Goal: Check status: Check status

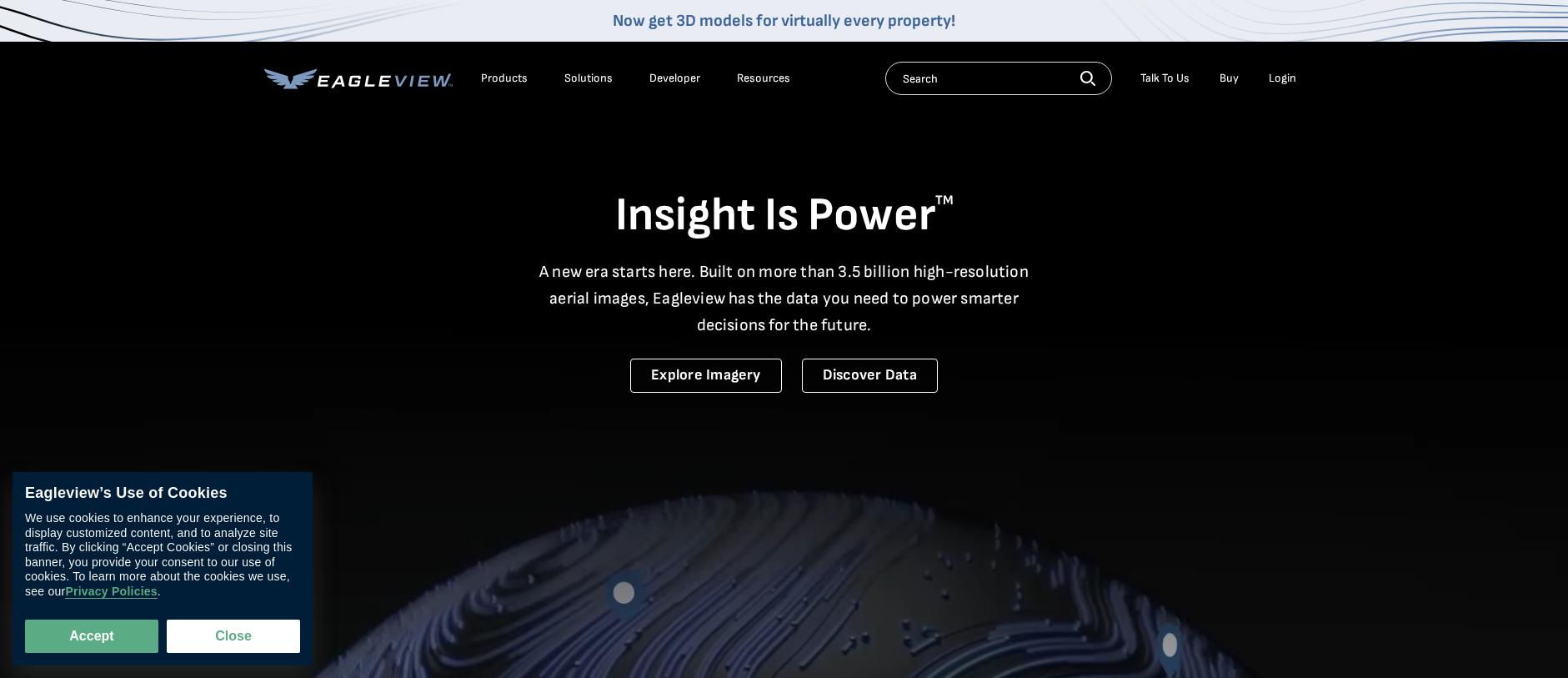
click at [1279, 73] on div "Login" at bounding box center [1282, 78] width 27 height 15
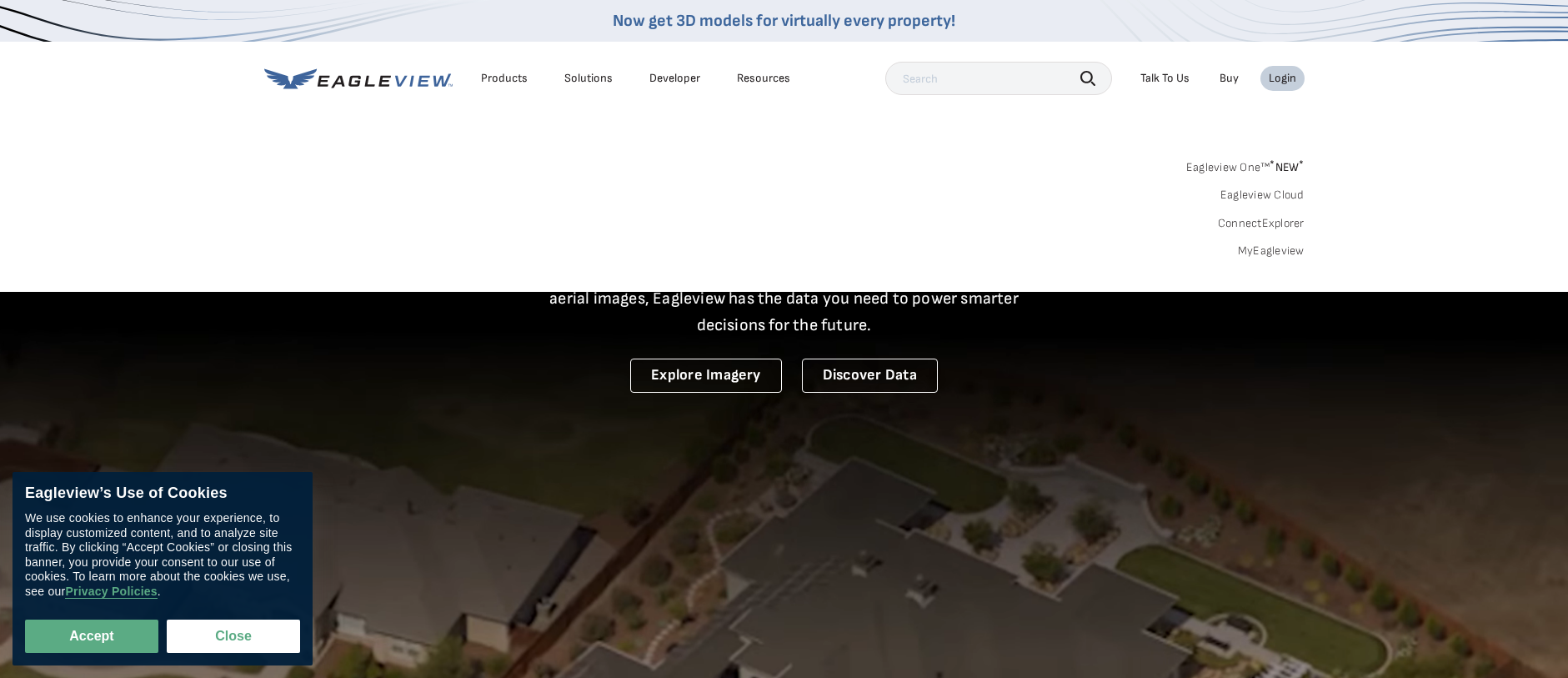
click at [1263, 250] on link "MyEagleview" at bounding box center [1272, 250] width 67 height 15
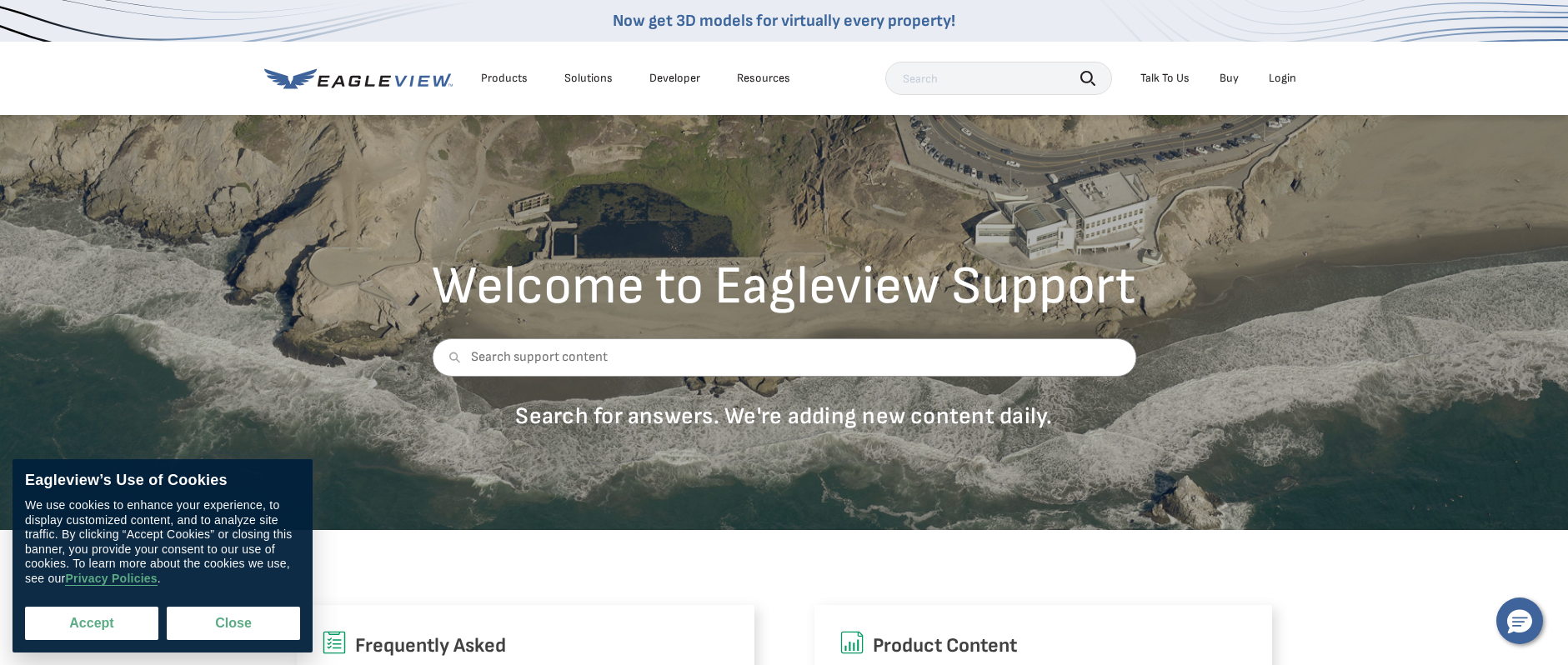
click at [102, 616] on button "Accept" at bounding box center [92, 623] width 134 height 33
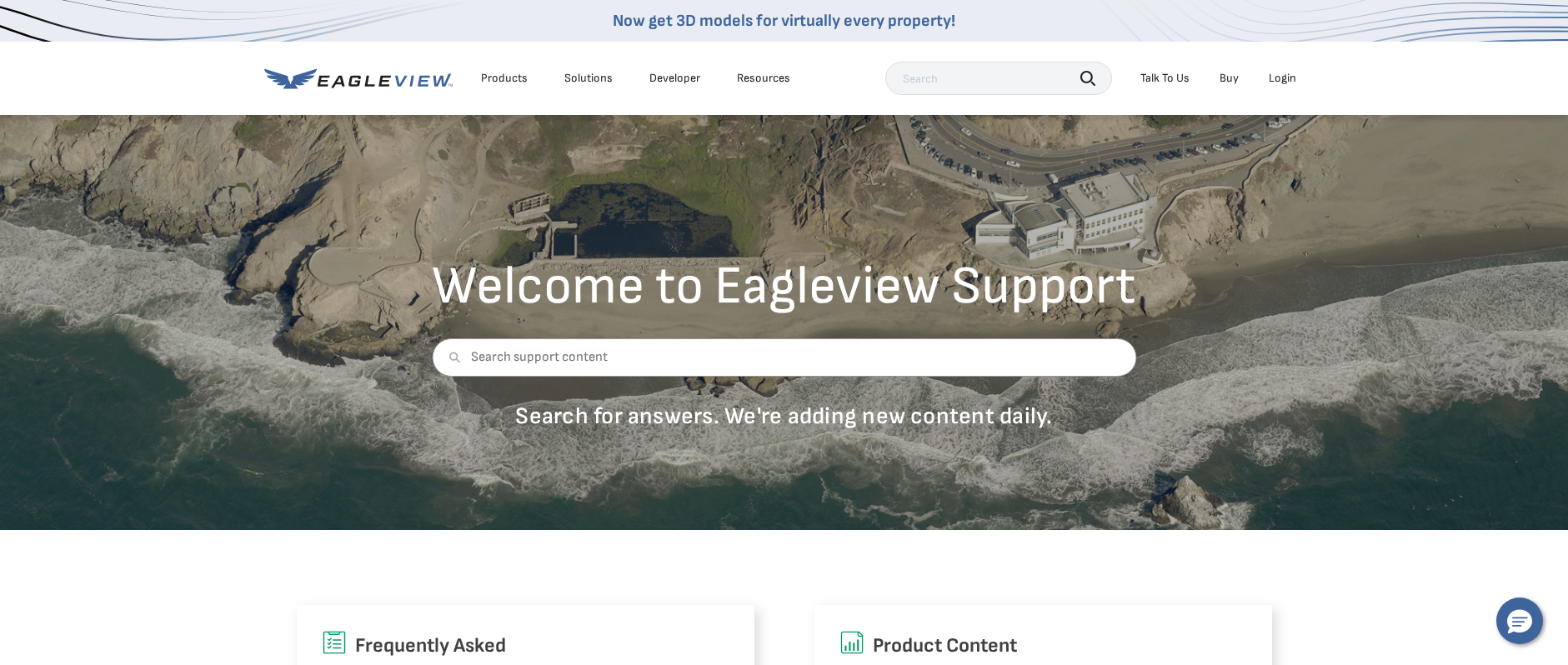
checkbox input "true"
click at [1292, 78] on div "Login" at bounding box center [1282, 78] width 27 height 15
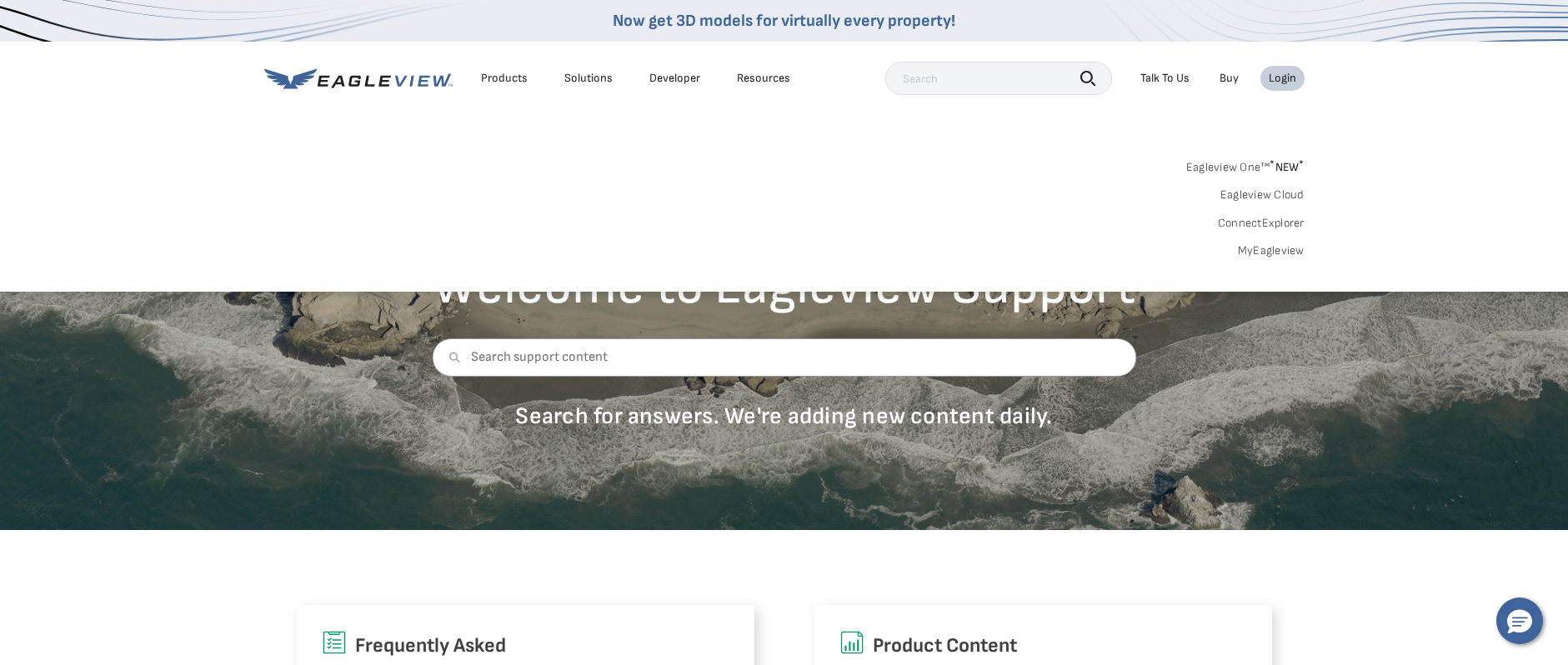
click at [1281, 248] on link "MyEagleview" at bounding box center [1272, 250] width 67 height 15
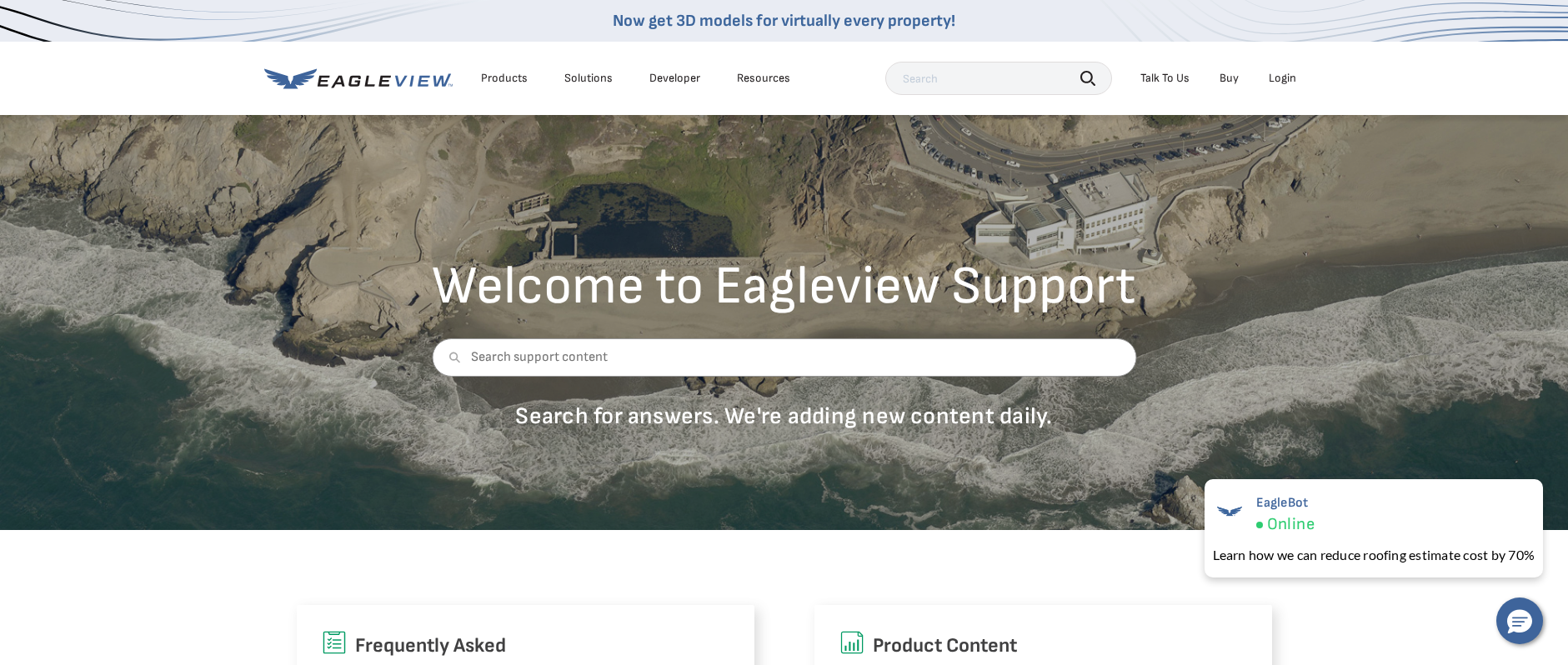
click at [1284, 78] on div "Login" at bounding box center [1282, 78] width 27 height 15
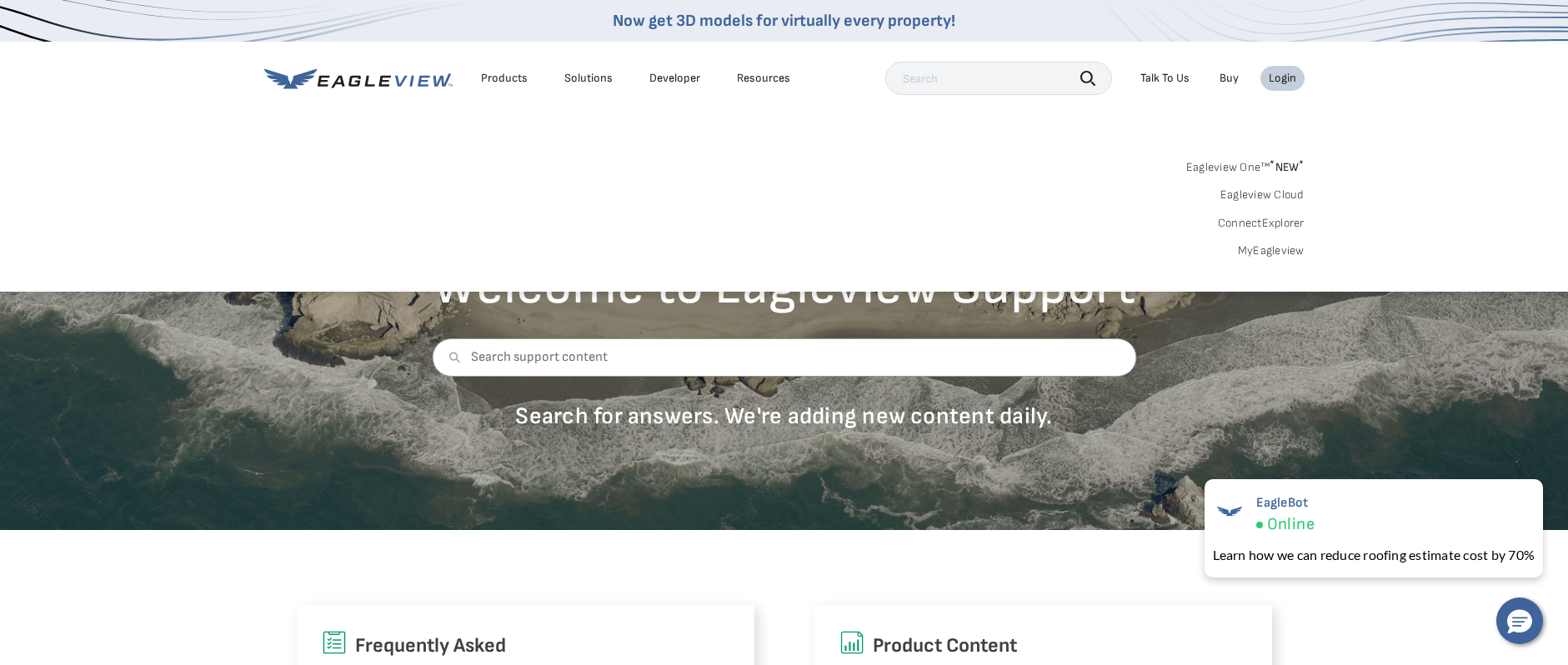
click at [1298, 248] on link "MyEagleview" at bounding box center [1272, 250] width 67 height 15
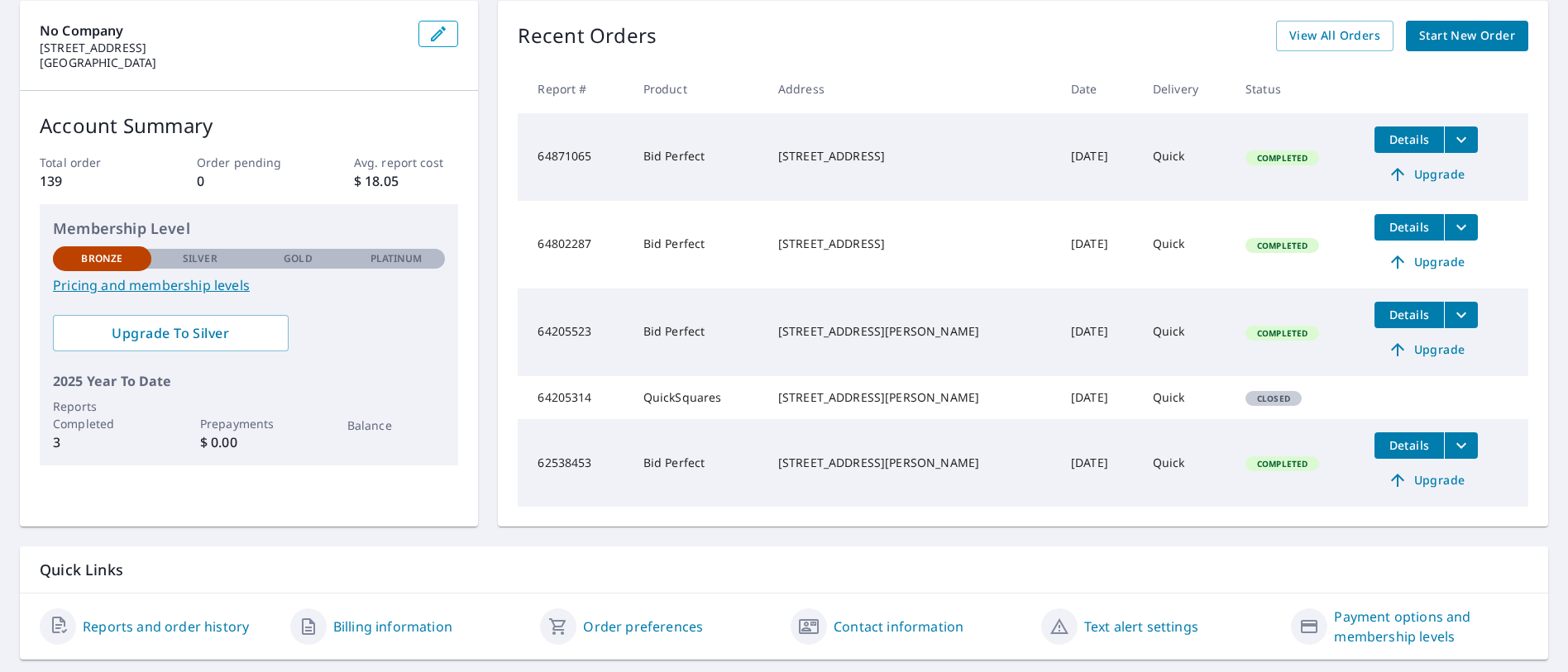
scroll to position [225, 0]
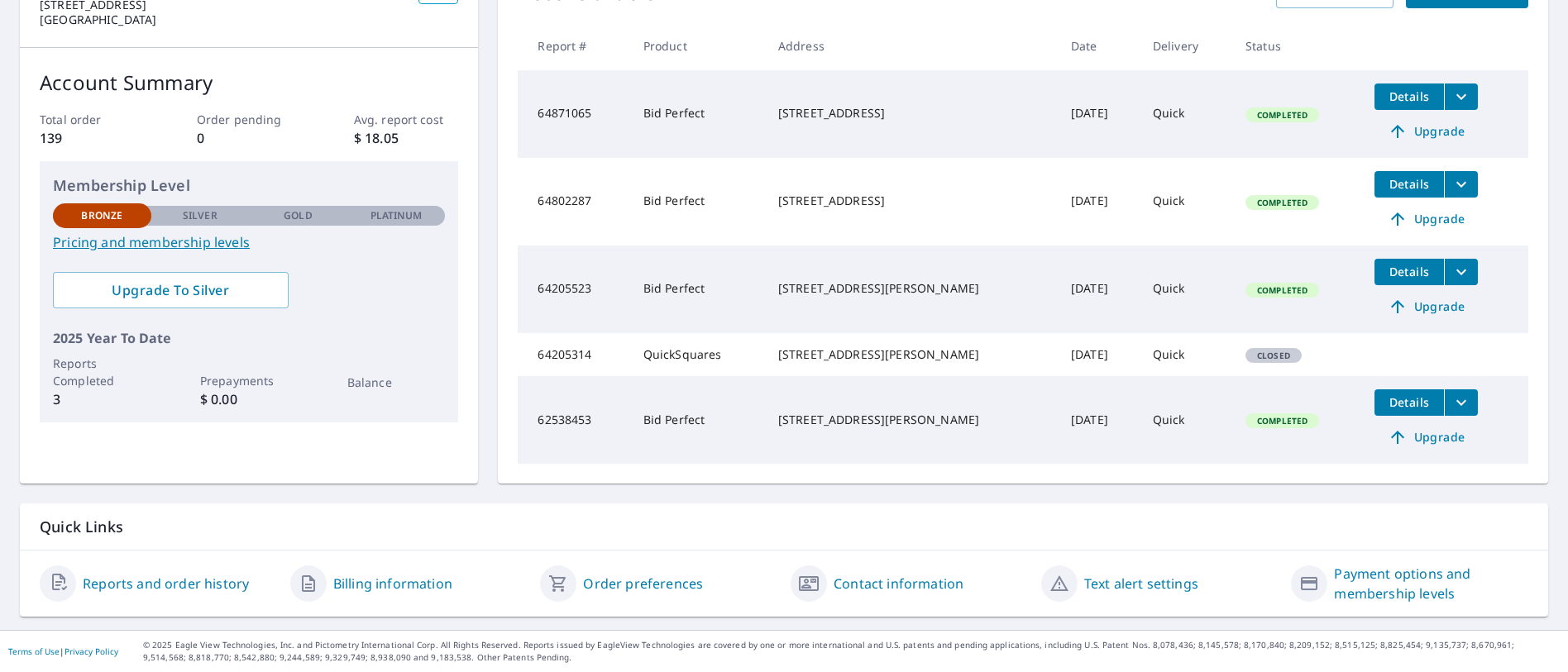
click at [223, 584] on link "Reports and order history" at bounding box center [165, 583] width 166 height 20
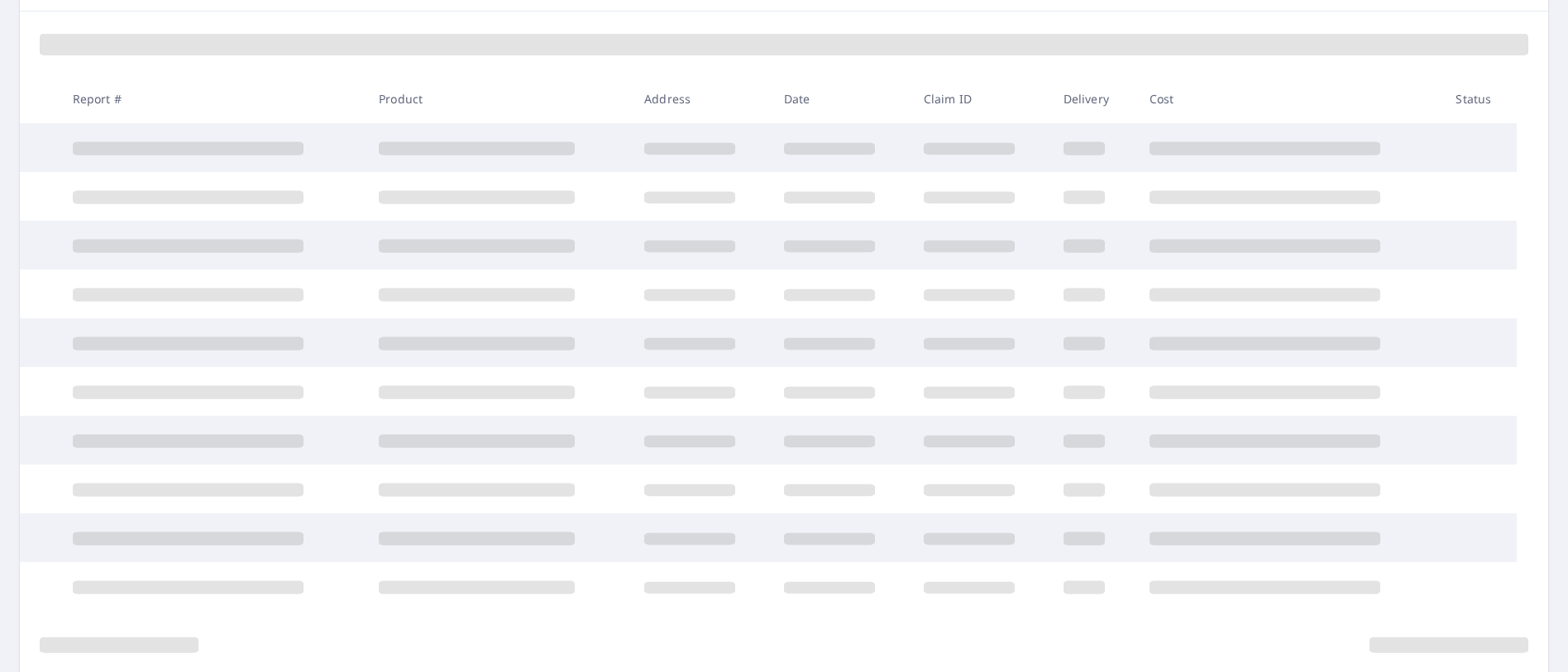
scroll to position [225, 0]
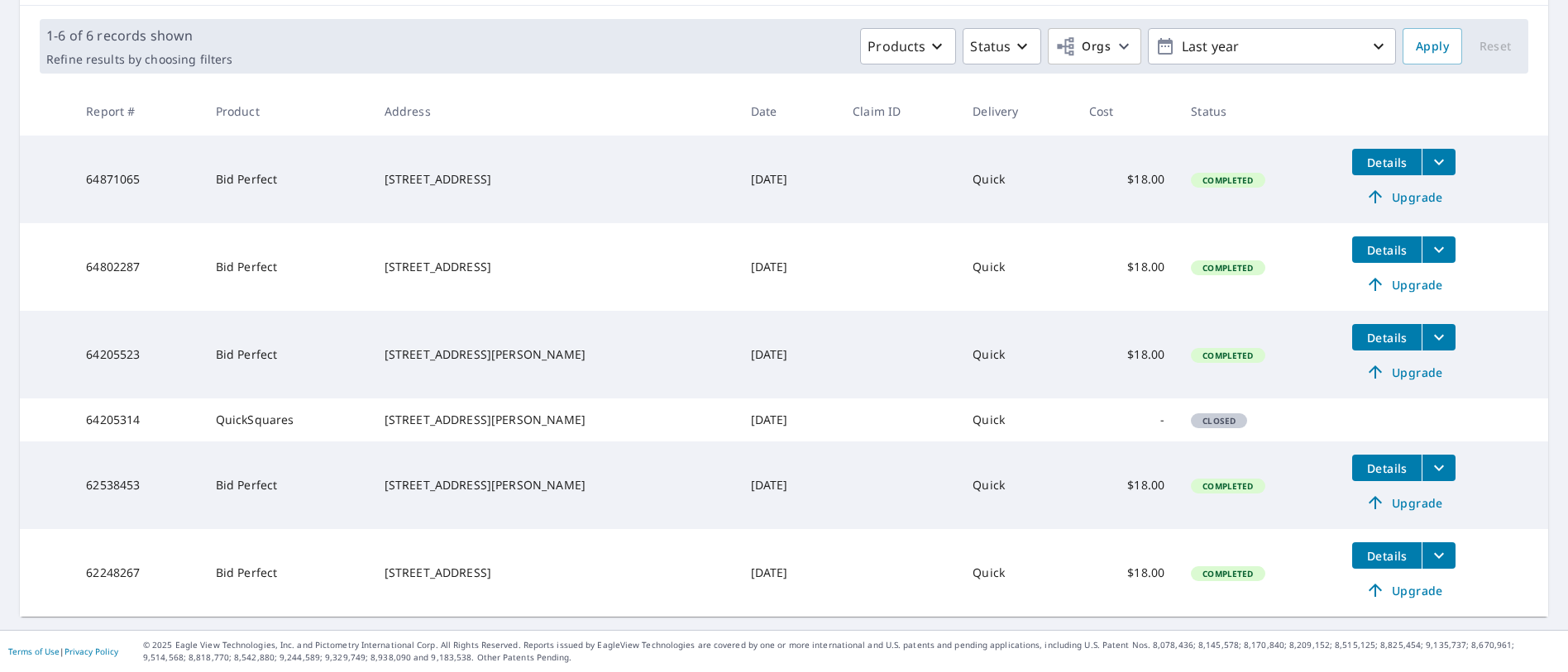
scroll to position [247, 0]
click at [1369, 37] on icon "button" at bounding box center [1379, 47] width 20 height 20
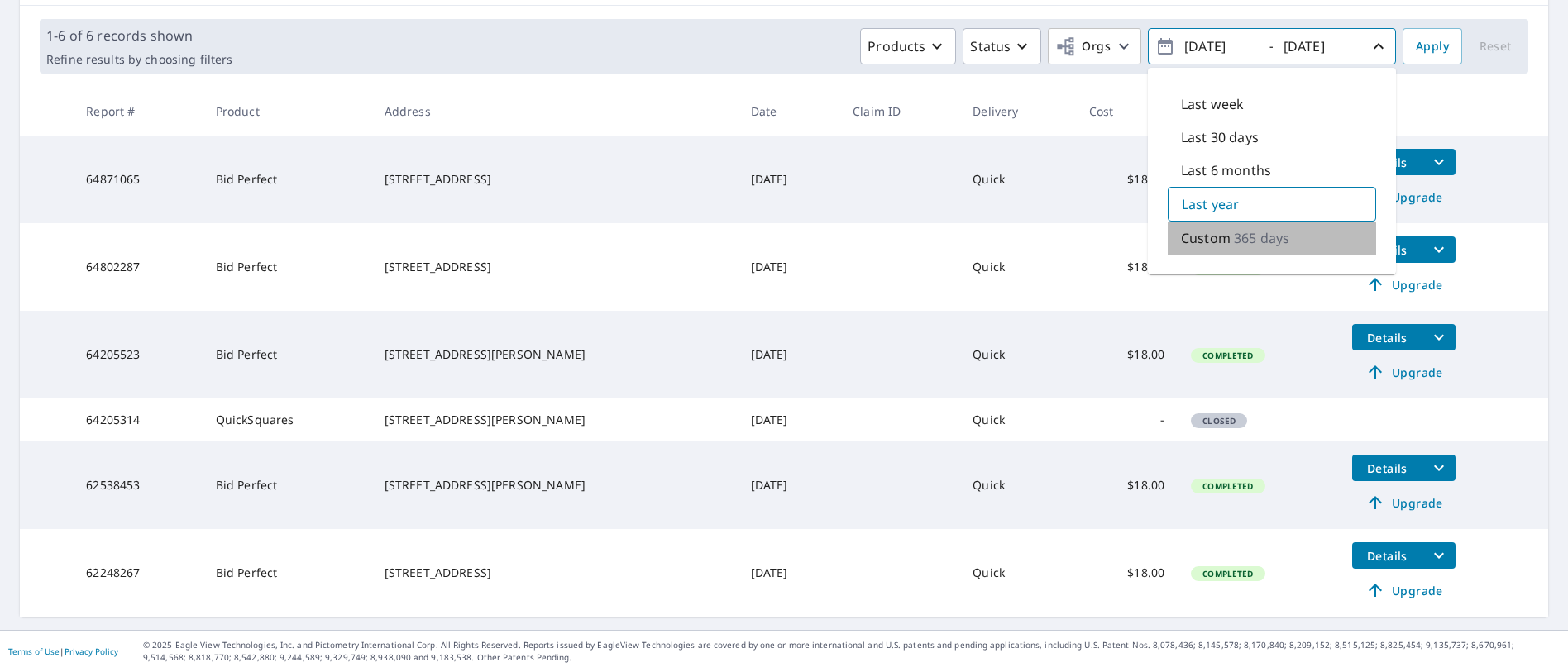
click at [1244, 228] on p "365 days" at bounding box center [1261, 238] width 56 height 20
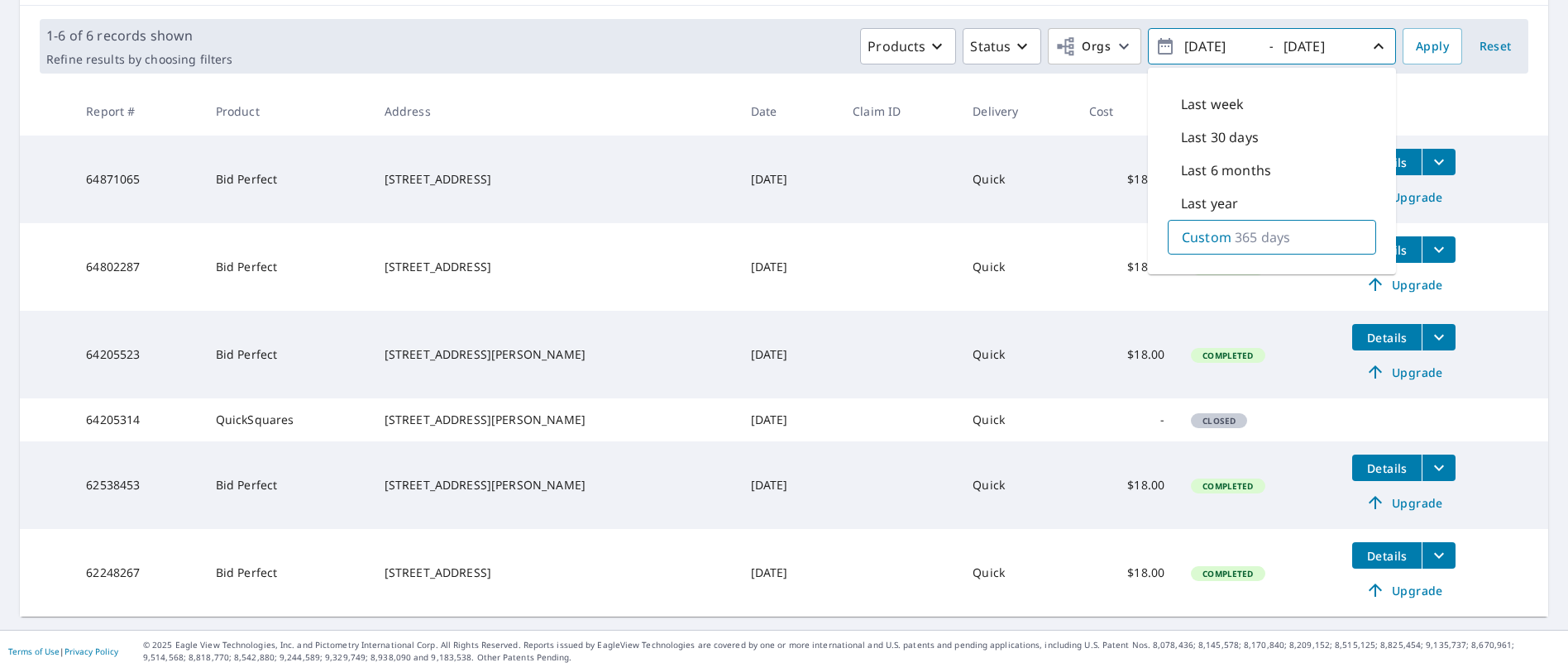
click at [1206, 160] on p "Last 6 months" at bounding box center [1226, 170] width 91 height 20
type input "2025/03/09"
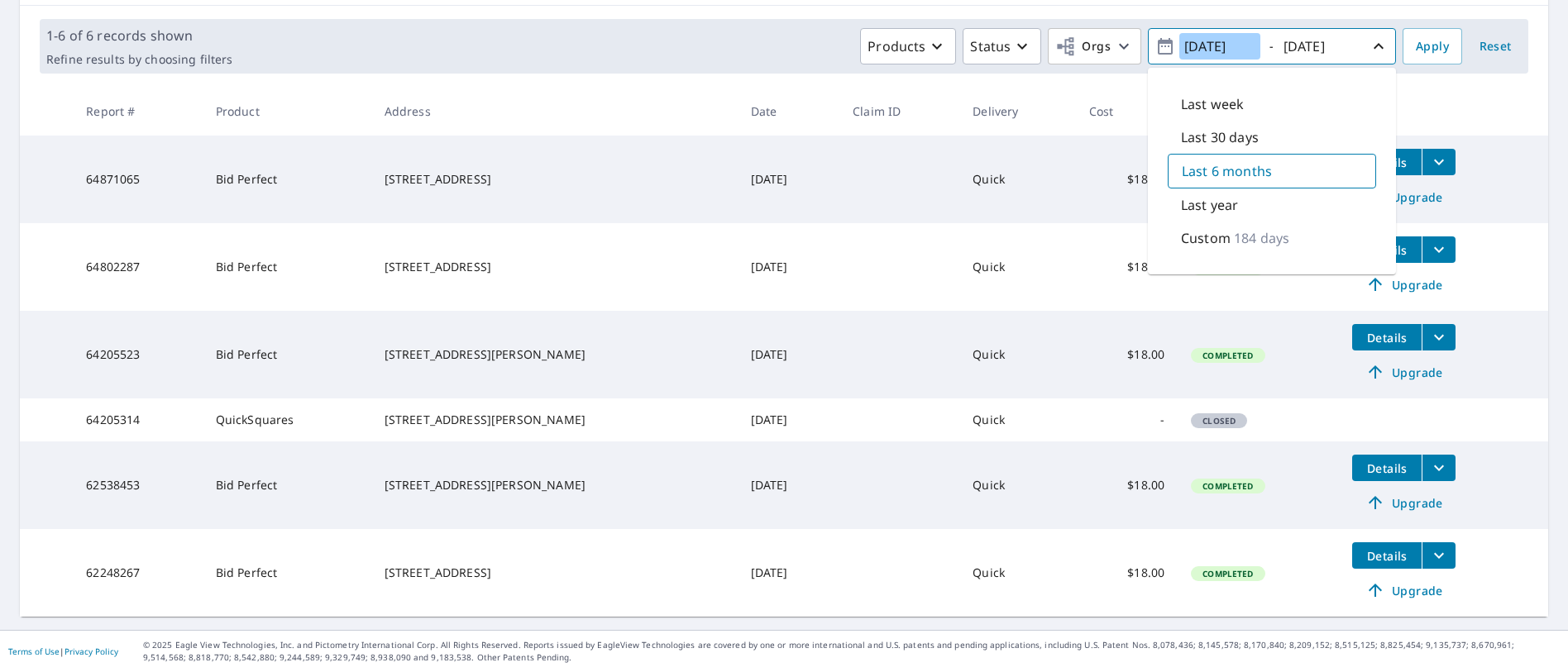
scroll to position [0, 0]
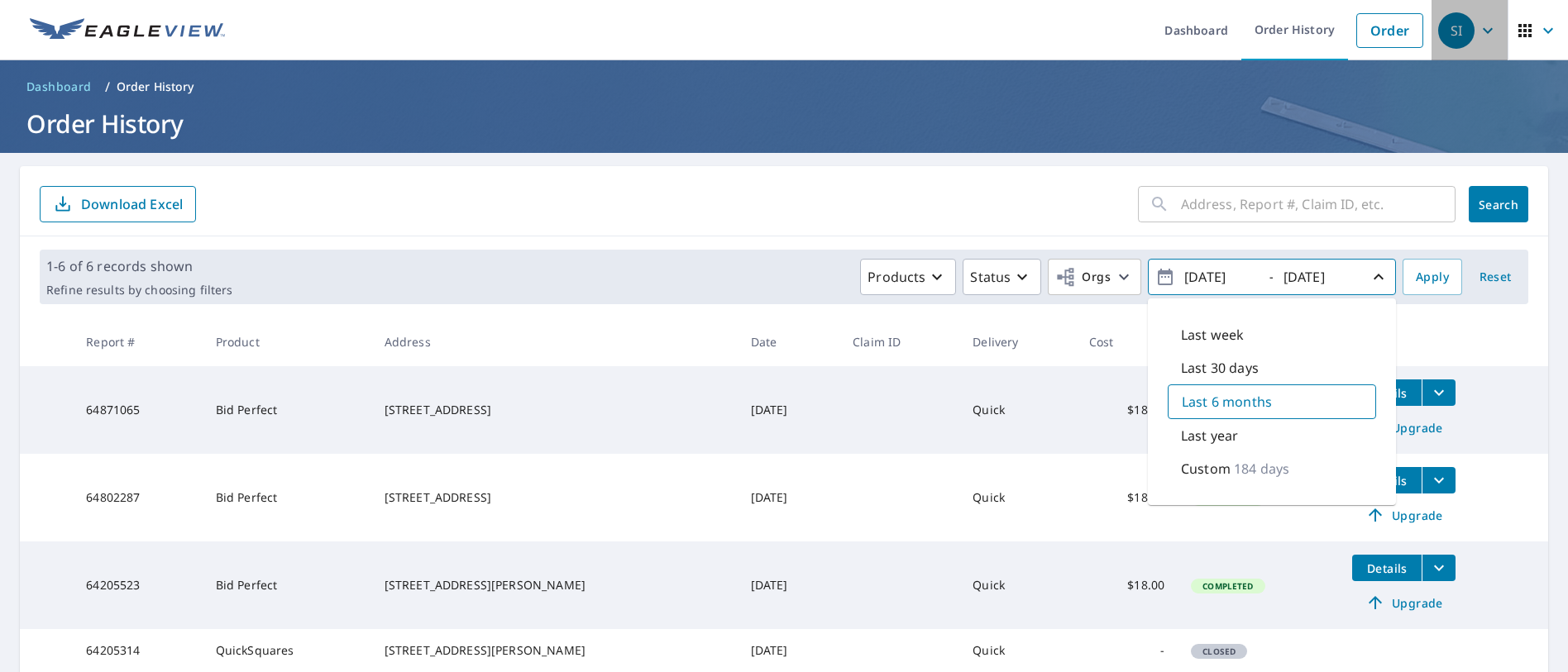
click at [1477, 34] on icon "button" at bounding box center [1487, 30] width 20 height 20
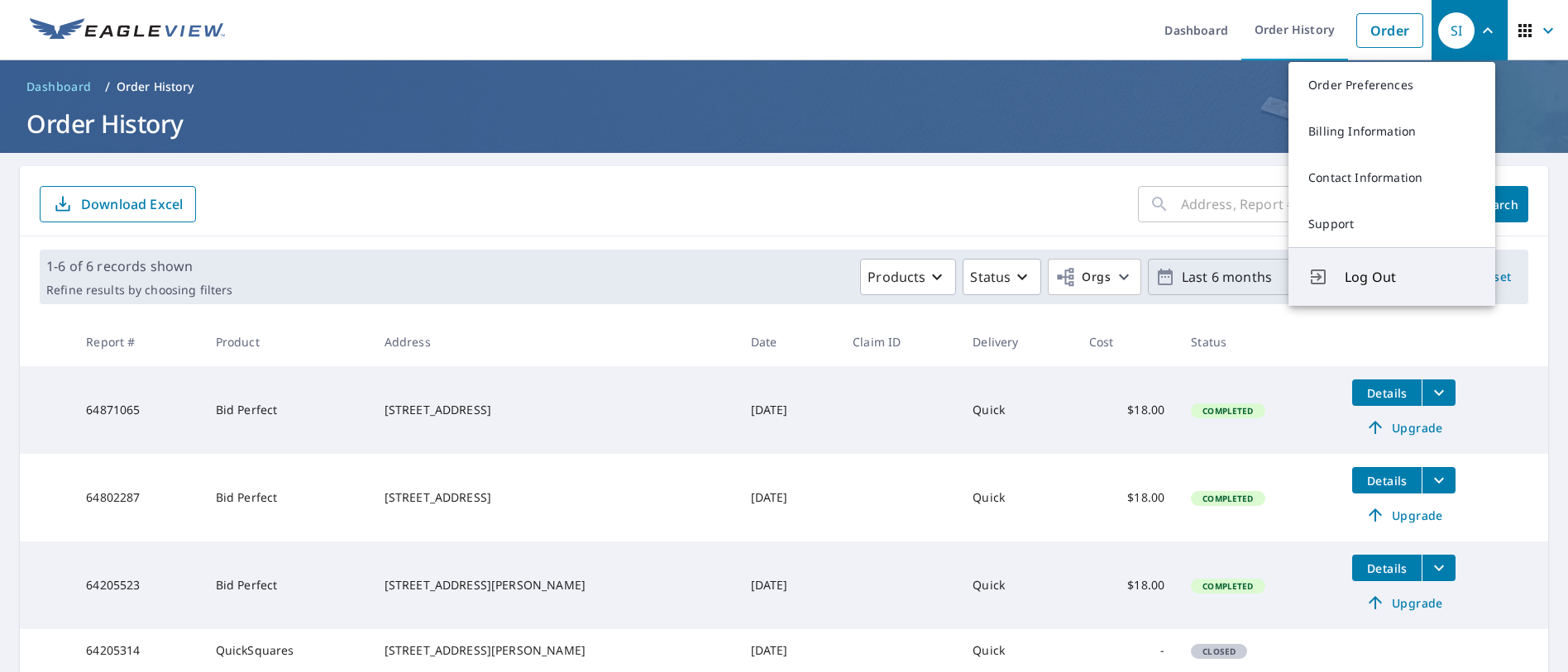
click at [1356, 277] on span "Log Out" at bounding box center [1410, 277] width 131 height 20
